Goal: Navigation & Orientation: Understand site structure

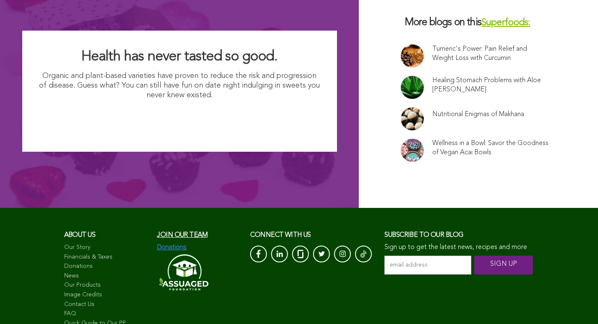
scroll to position [5696, 0]
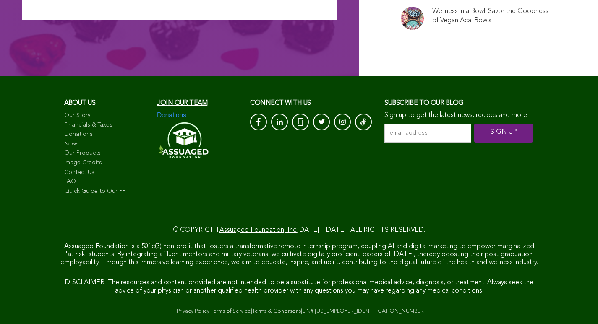
click at [252, 309] on link "Terms & Conditions" at bounding box center [276, 311] width 49 height 5
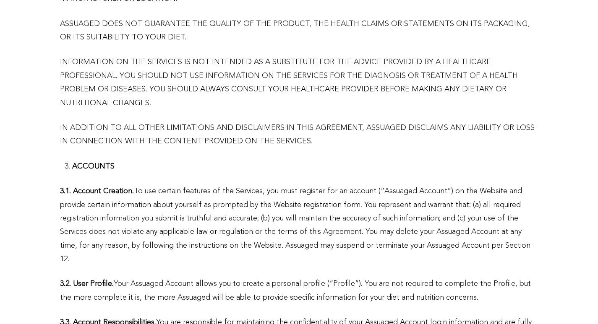
scroll to position [547, 0]
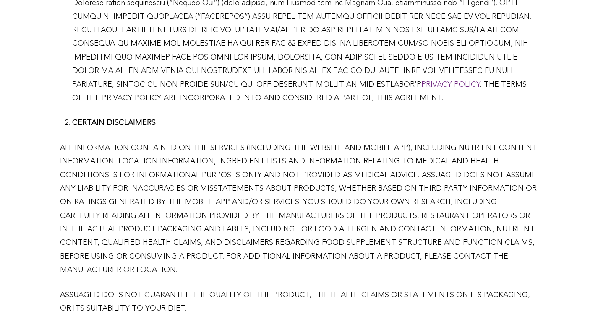
click at [421, 89] on link "PRIVACY POLICY" at bounding box center [450, 85] width 59 height 8
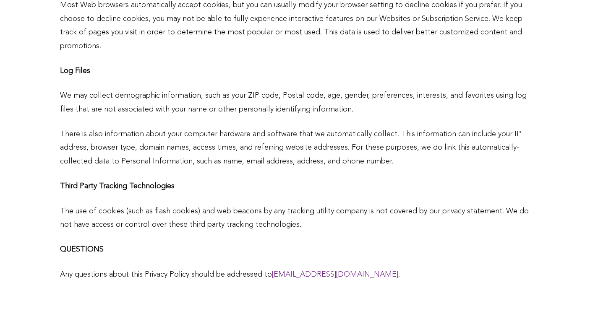
scroll to position [8691, 0]
